Goal: Information Seeking & Learning: Learn about a topic

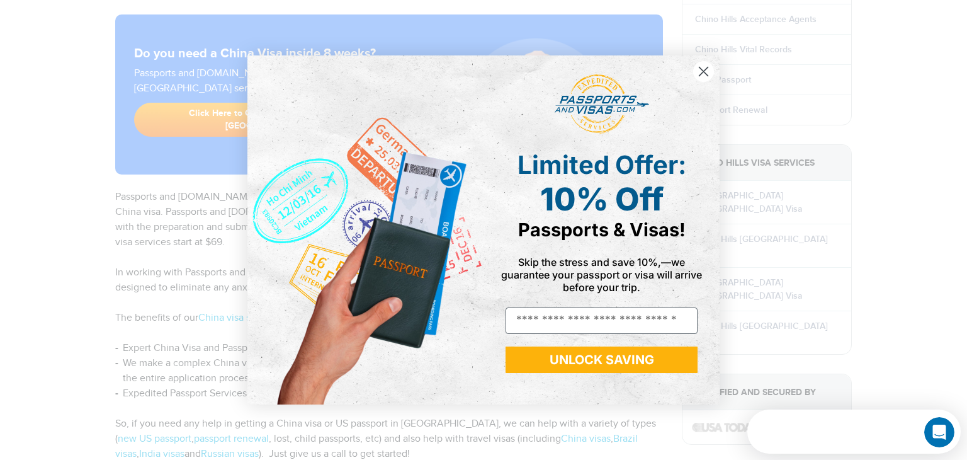
click at [703, 74] on circle "Close dialog" at bounding box center [703, 71] width 21 height 21
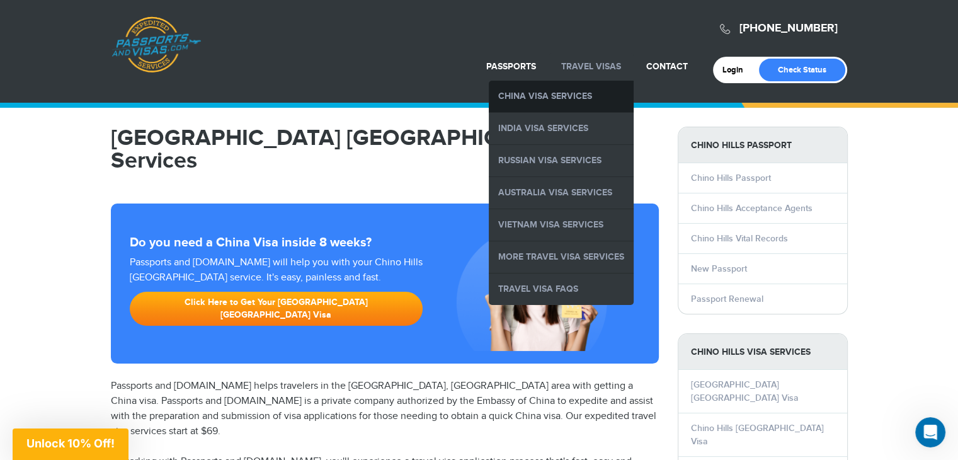
click at [585, 90] on link "China Visa Services" at bounding box center [561, 96] width 145 height 31
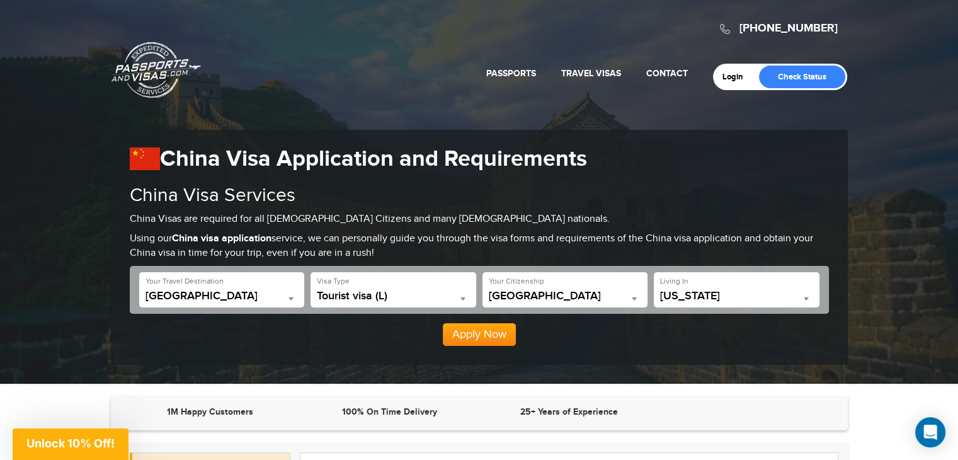
click at [377, 300] on span "Tourist visa (L)" at bounding box center [393, 296] width 153 height 13
click at [260, 341] on div "Apply Now" at bounding box center [479, 330] width 699 height 32
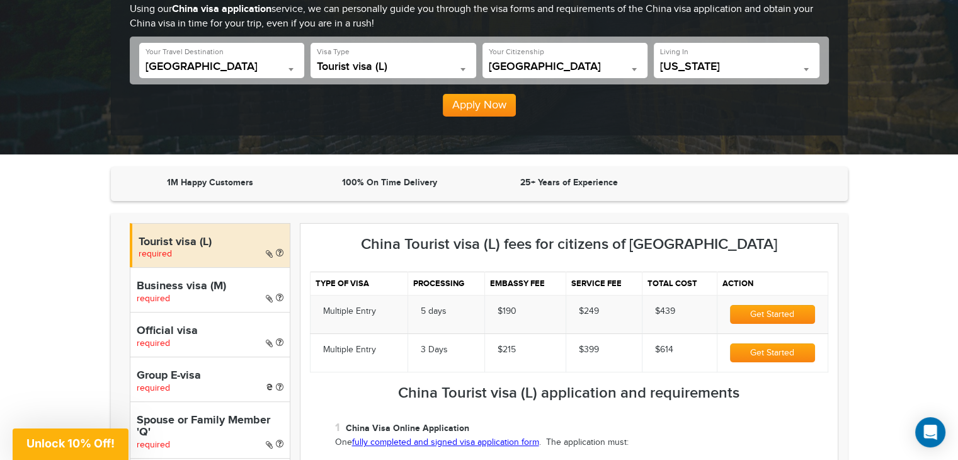
scroll to position [252, 0]
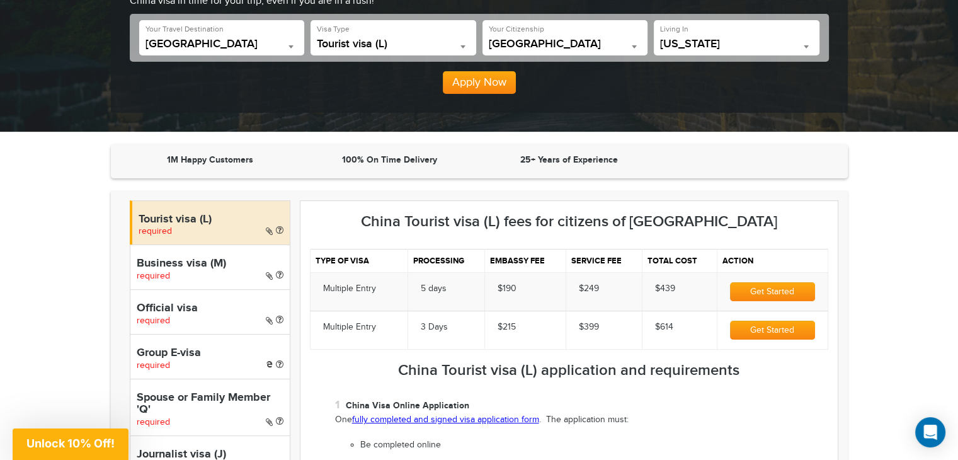
click at [183, 266] on h4 "Business visa (M)" at bounding box center [210, 264] width 147 height 13
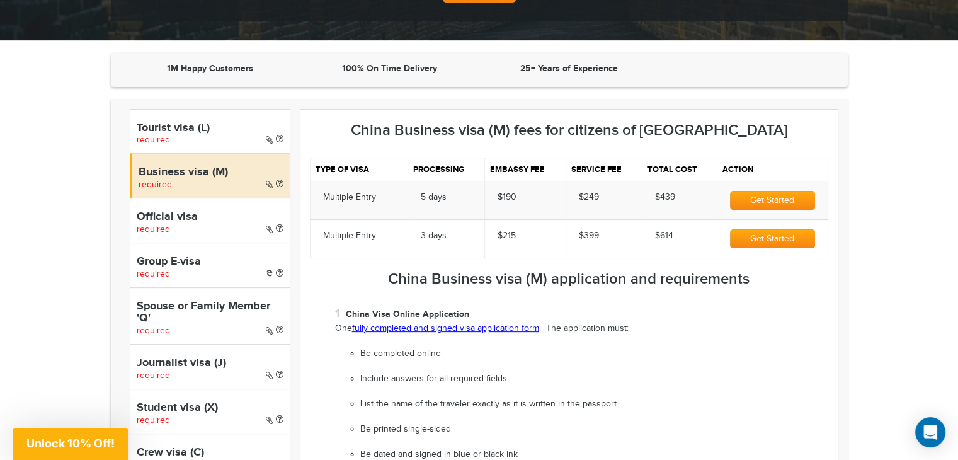
scroll to position [315, 0]
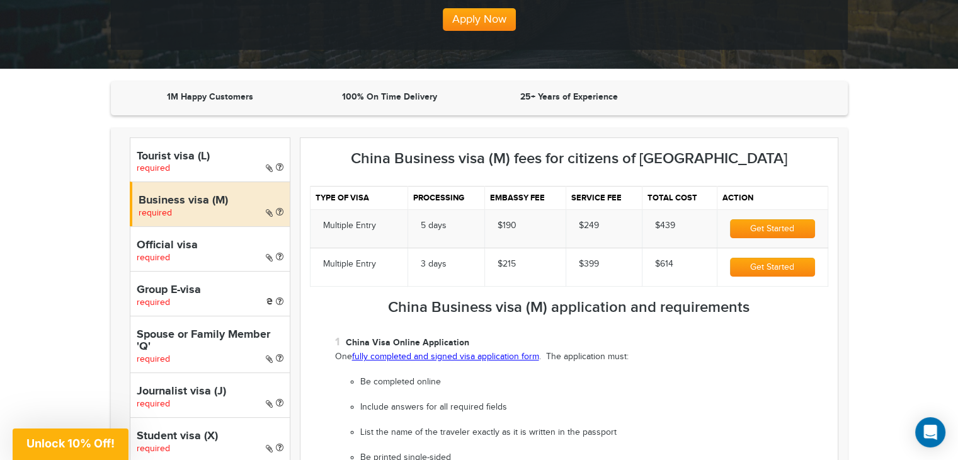
click at [173, 250] on h4 "Official visa" at bounding box center [210, 245] width 147 height 13
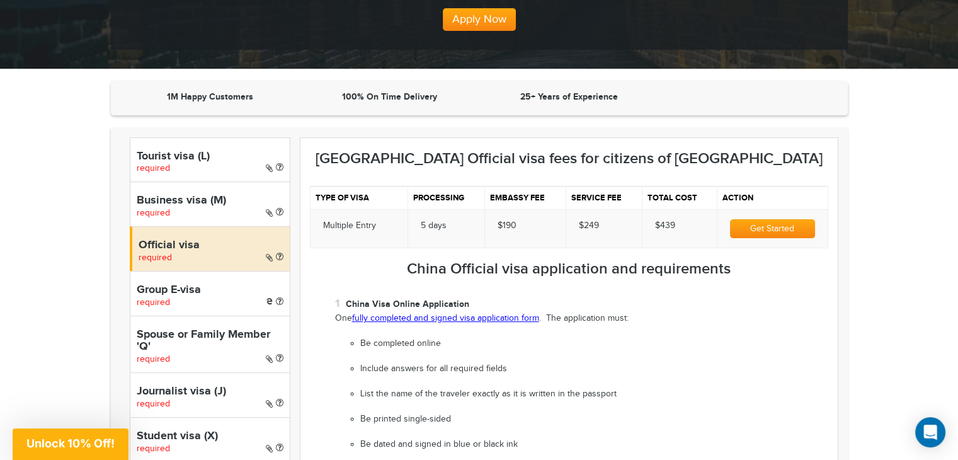
click at [180, 202] on h4 "Business visa (M)" at bounding box center [210, 201] width 147 height 13
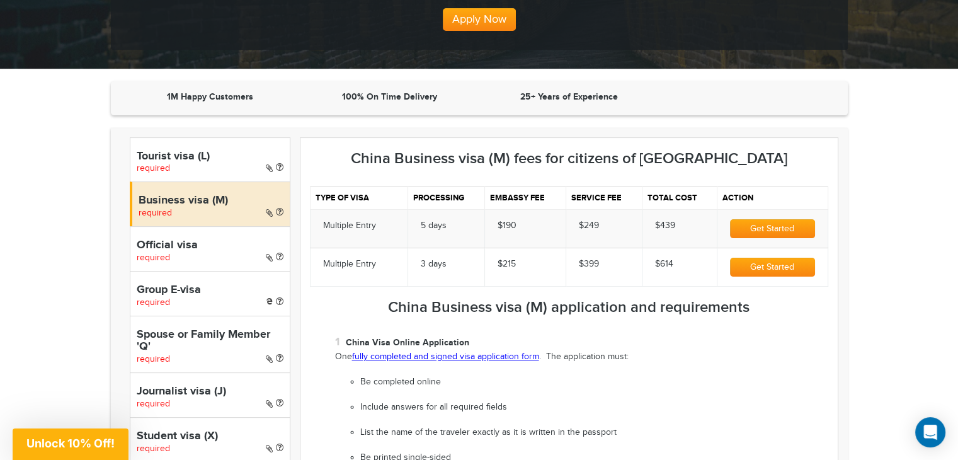
click at [181, 164] on div "Tourist visa (L) required" at bounding box center [210, 159] width 161 height 45
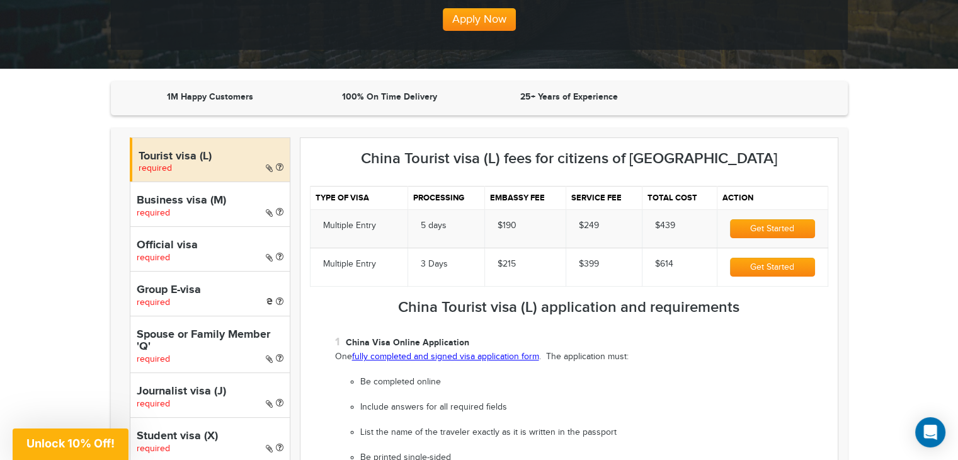
click at [217, 201] on h4 "Business visa (M)" at bounding box center [210, 201] width 147 height 13
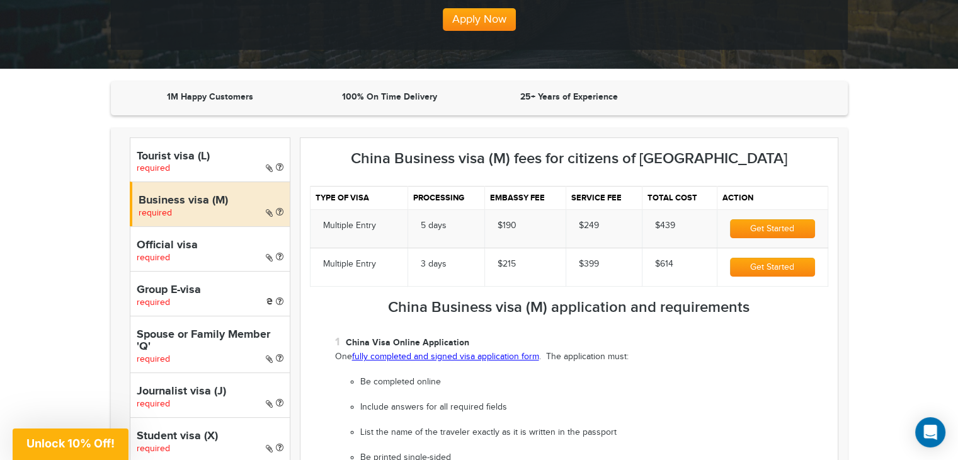
click at [226, 159] on h4 "Tourist visa (L)" at bounding box center [210, 156] width 147 height 13
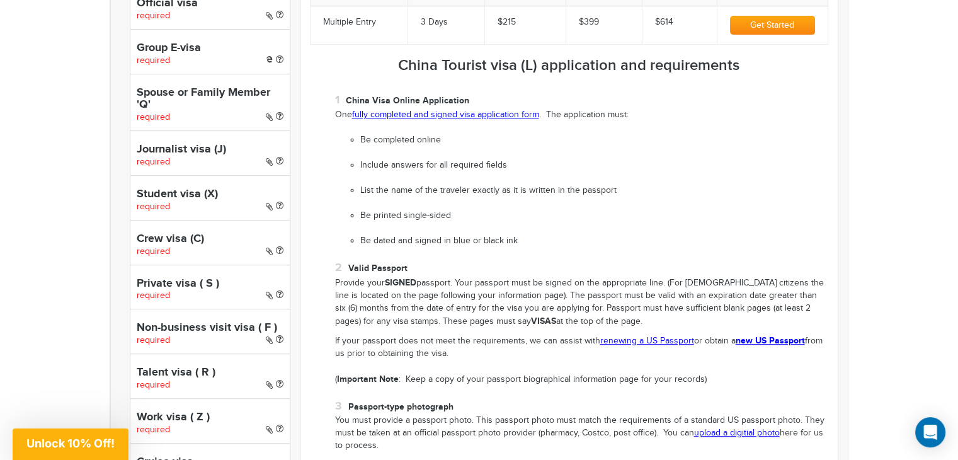
scroll to position [441, 0]
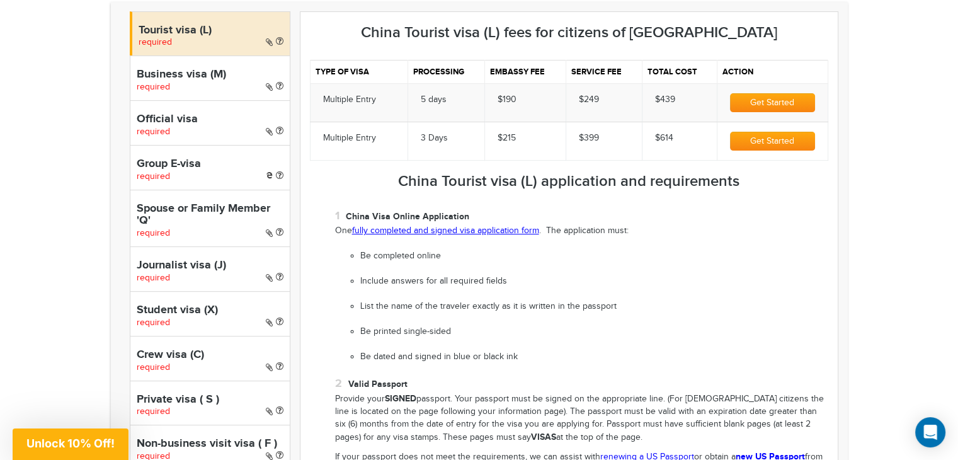
click at [206, 77] on h4 "Business visa (M)" at bounding box center [210, 75] width 147 height 13
select select "*****"
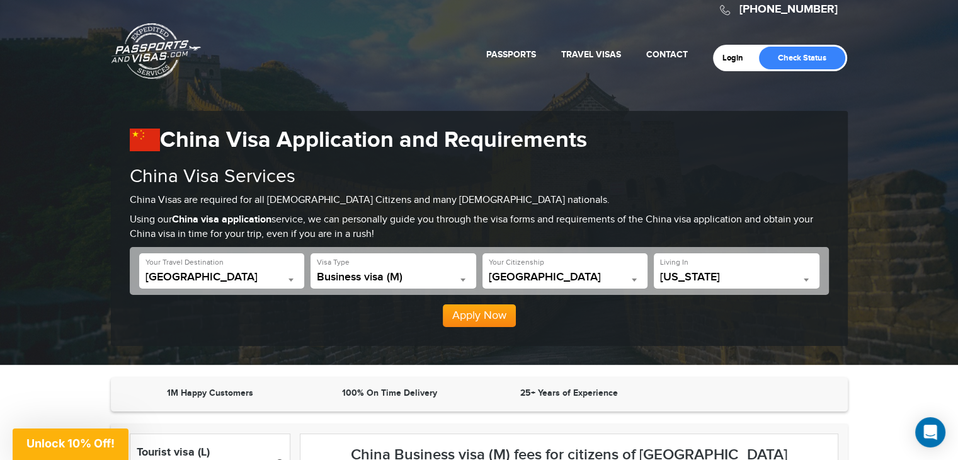
scroll to position [0, 0]
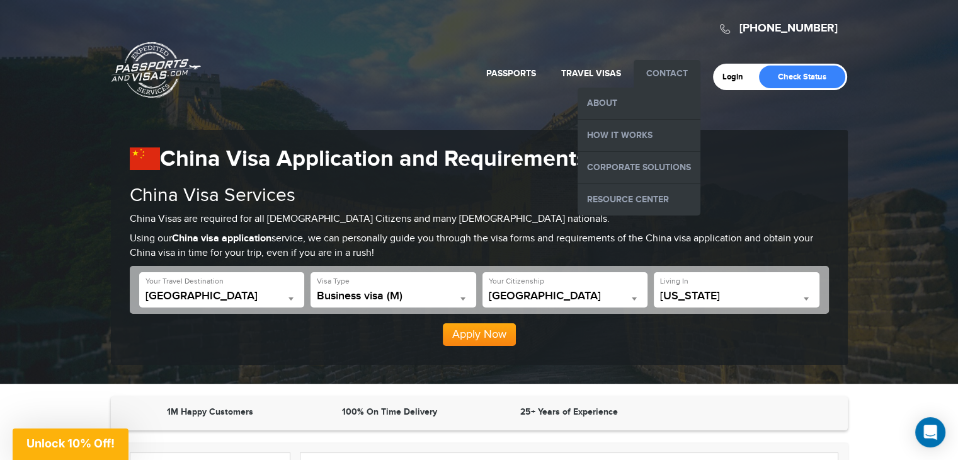
click at [665, 76] on link "Contact" at bounding box center [667, 73] width 42 height 11
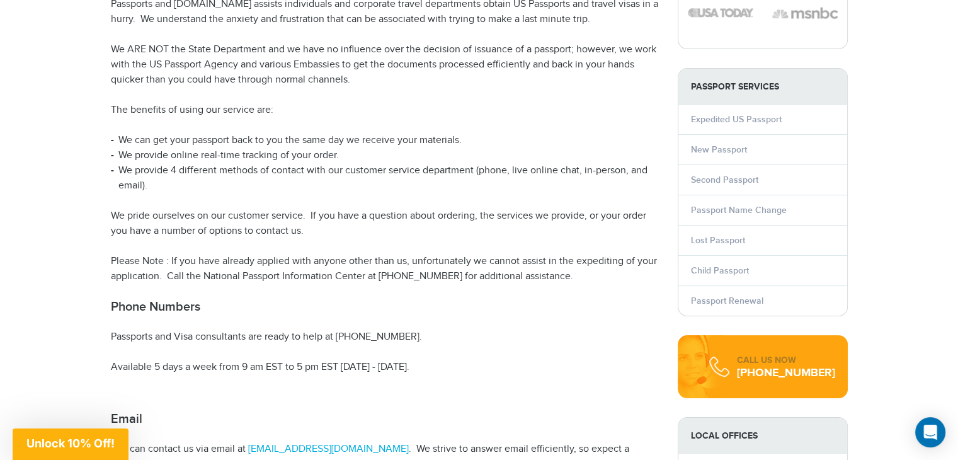
scroll to position [63, 0]
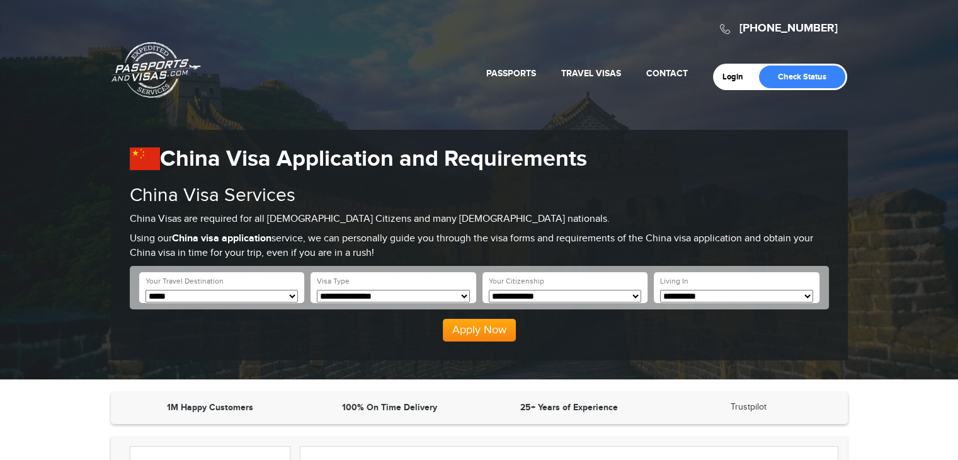
select select "*****"
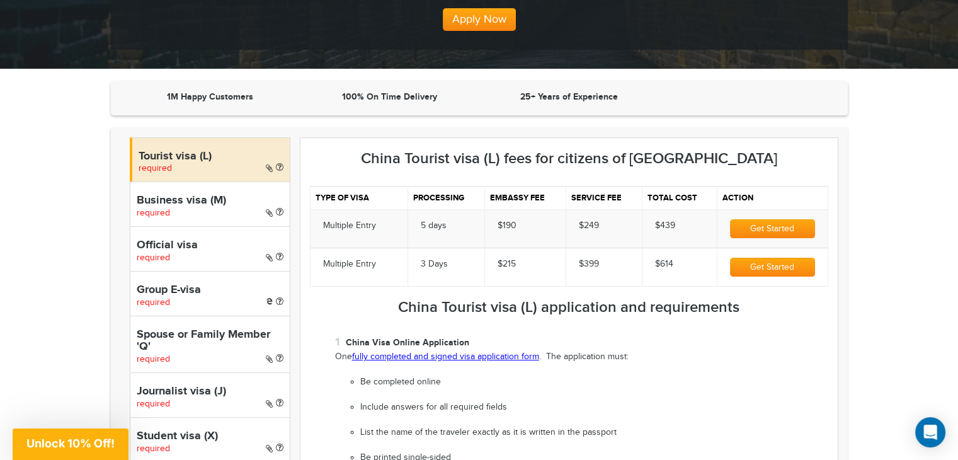
scroll to position [315, 0]
drag, startPoint x: 637, startPoint y: 355, endPoint x: 588, endPoint y: 353, distance: 49.1
click at [588, 353] on p "One fully completed and signed visa application form . The application must:" at bounding box center [581, 357] width 493 height 13
